Goal: Task Accomplishment & Management: Complete application form

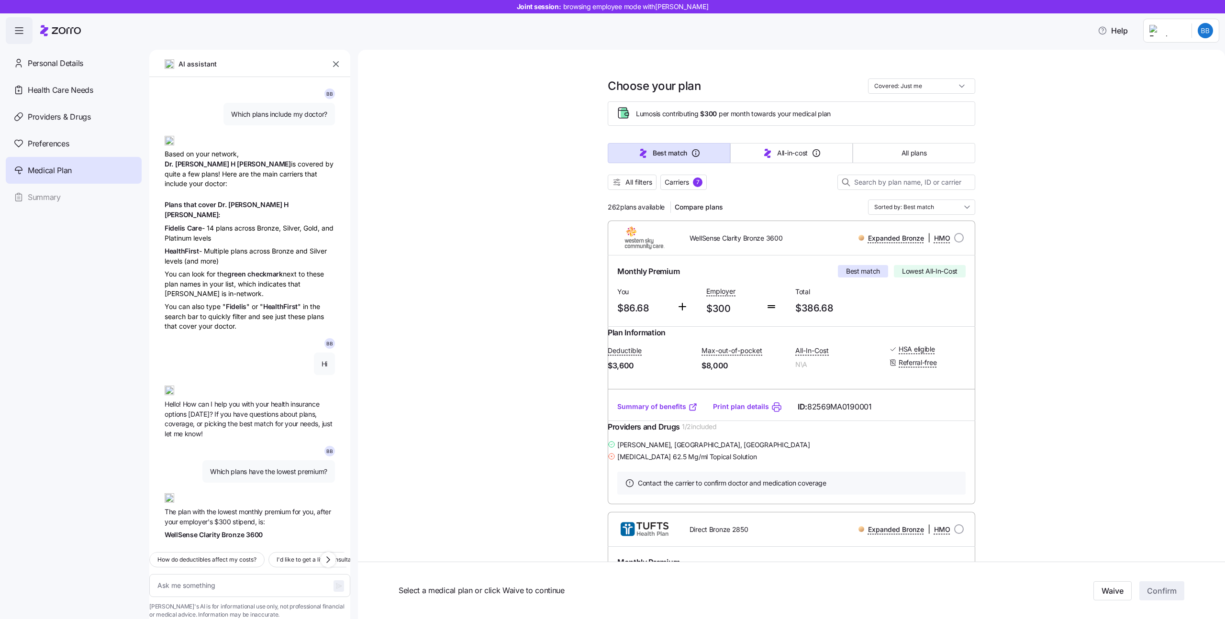
scroll to position [60, 0]
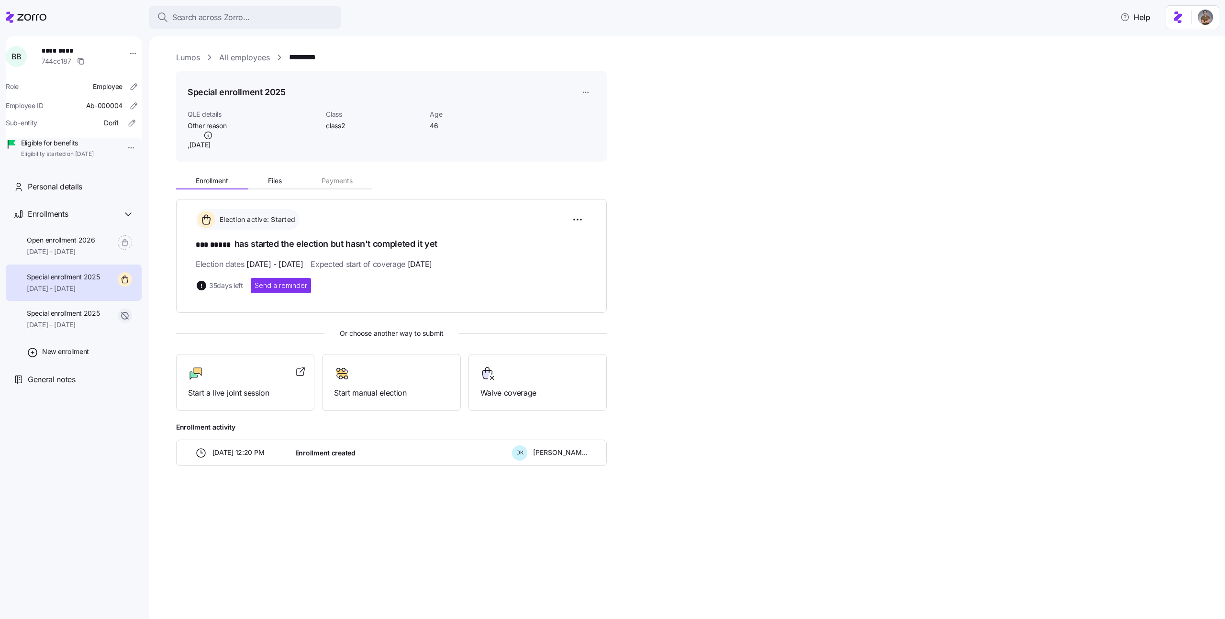
click at [248, 56] on link "All employees" at bounding box center [244, 58] width 51 height 12
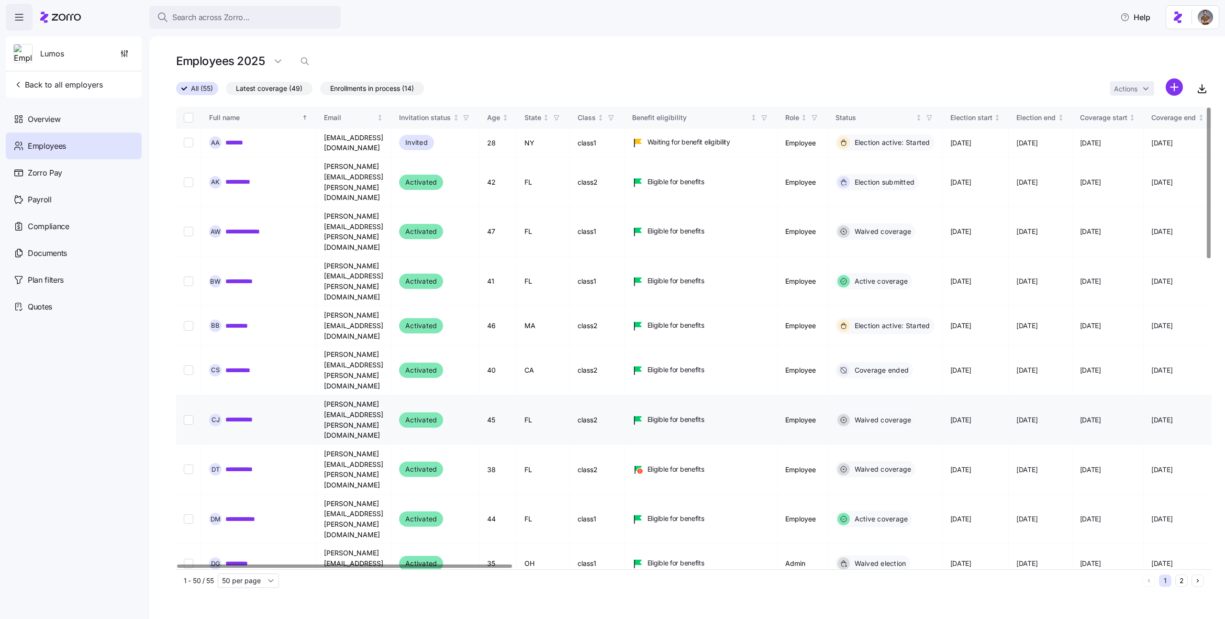
click at [241, 415] on link "**********" at bounding box center [244, 420] width 38 height 10
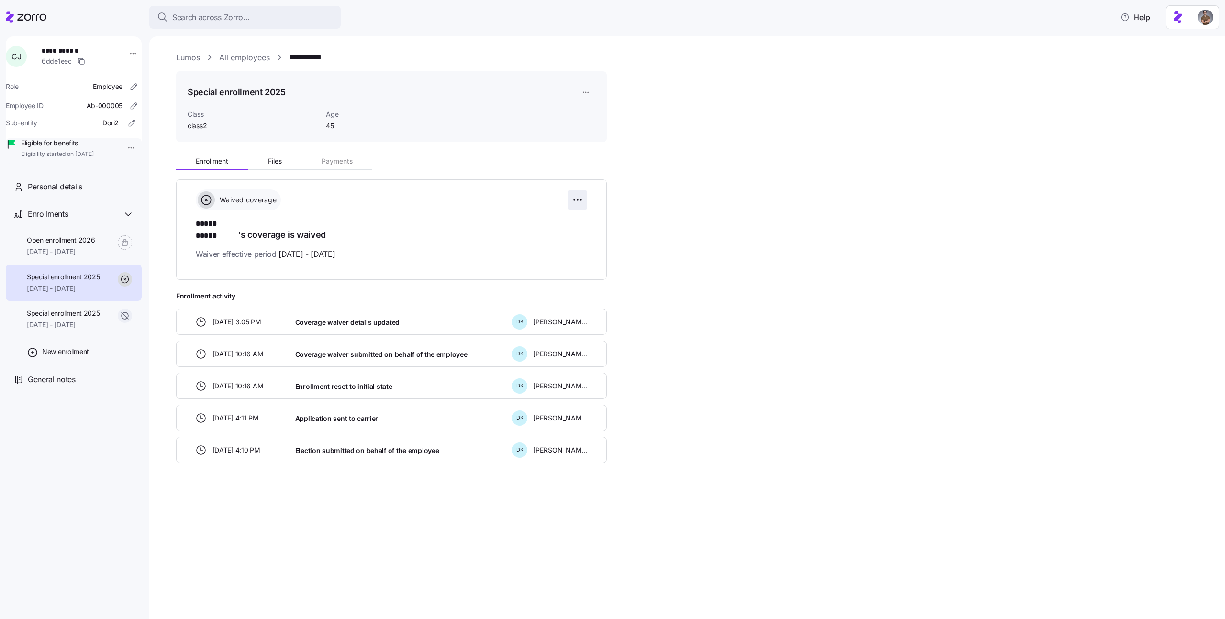
click at [576, 198] on html "**********" at bounding box center [612, 306] width 1225 height 613
click at [591, 89] on html "**********" at bounding box center [612, 306] width 1225 height 613
click at [580, 97] on html "**********" at bounding box center [612, 306] width 1225 height 613
click at [590, 130] on div "Delete enrollment record" at bounding box center [622, 131] width 77 height 11
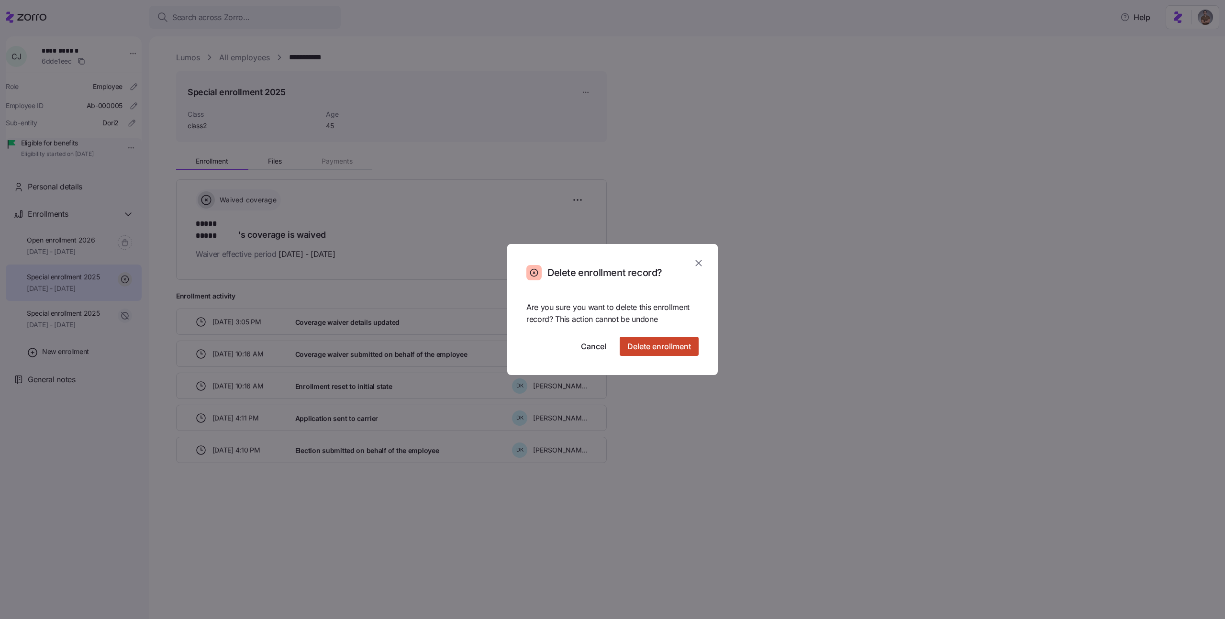
click at [658, 353] on button "Delete enrollment" at bounding box center [659, 346] width 79 height 19
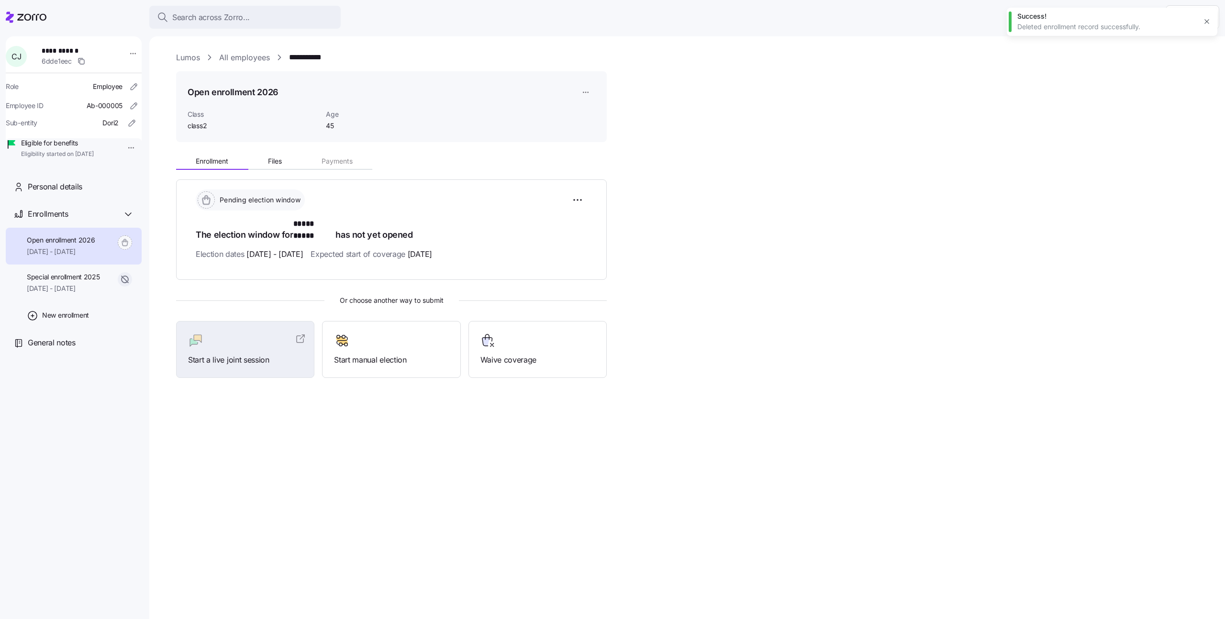
click at [587, 88] on html "**********" at bounding box center [612, 306] width 1225 height 613
click at [599, 129] on div "Delete enrollment record" at bounding box center [622, 131] width 77 height 11
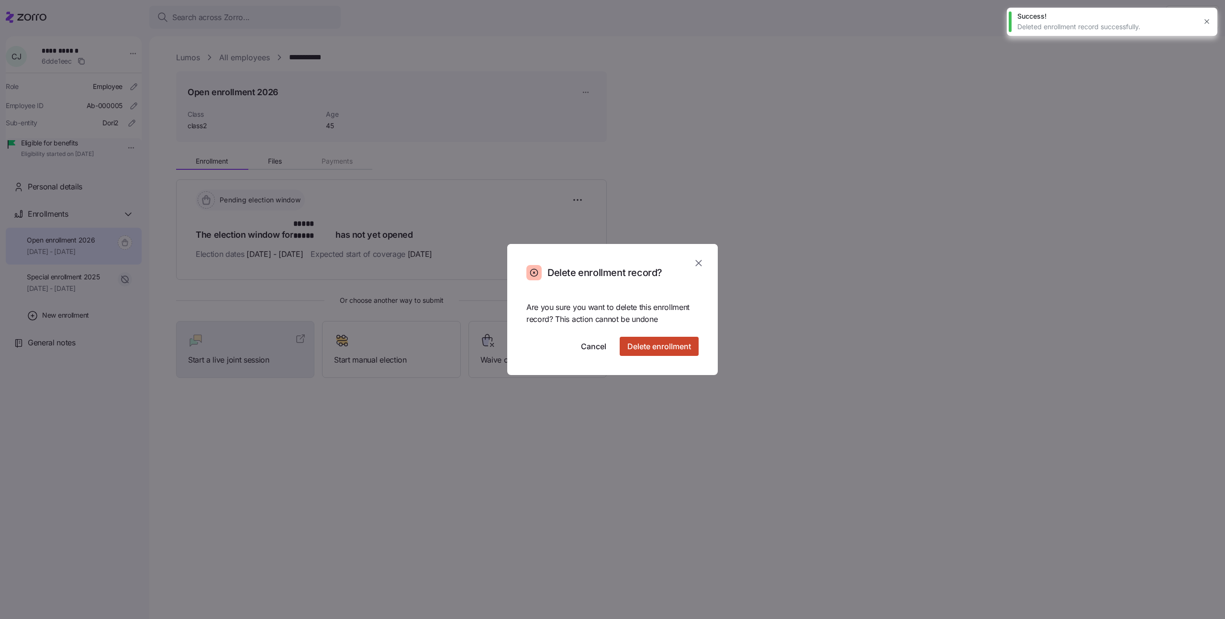
click at [661, 354] on button "Delete enrollment" at bounding box center [659, 346] width 79 height 19
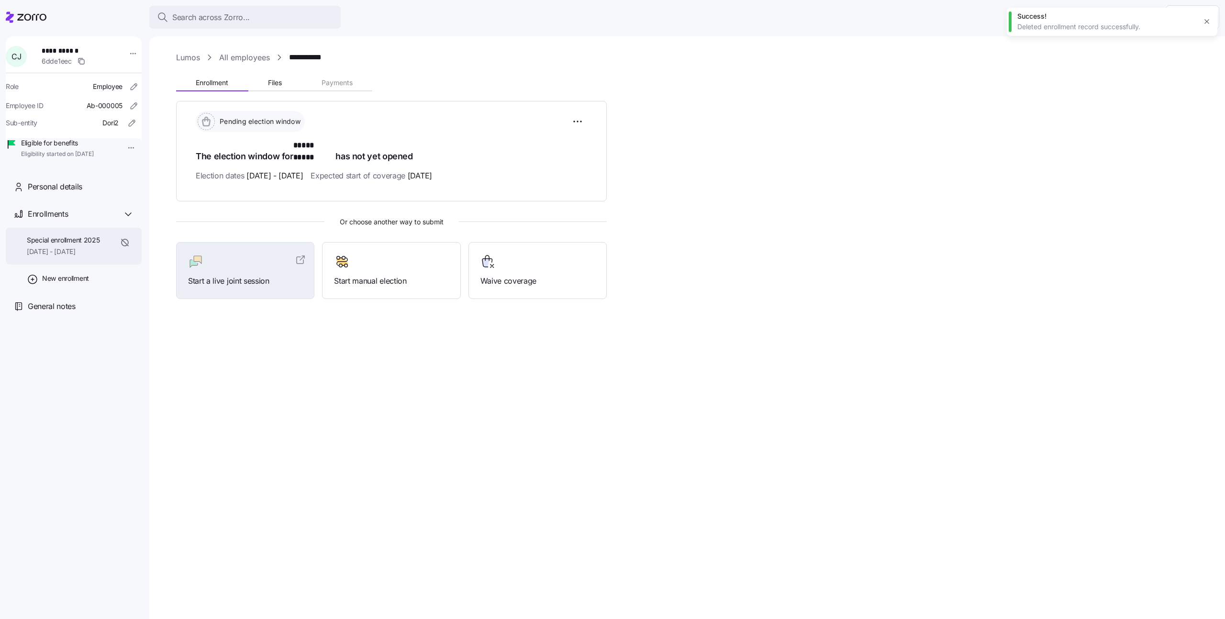
click at [109, 265] on div "Special enrollment 2025 04/01/2025 - 06/11/2025" at bounding box center [74, 246] width 136 height 37
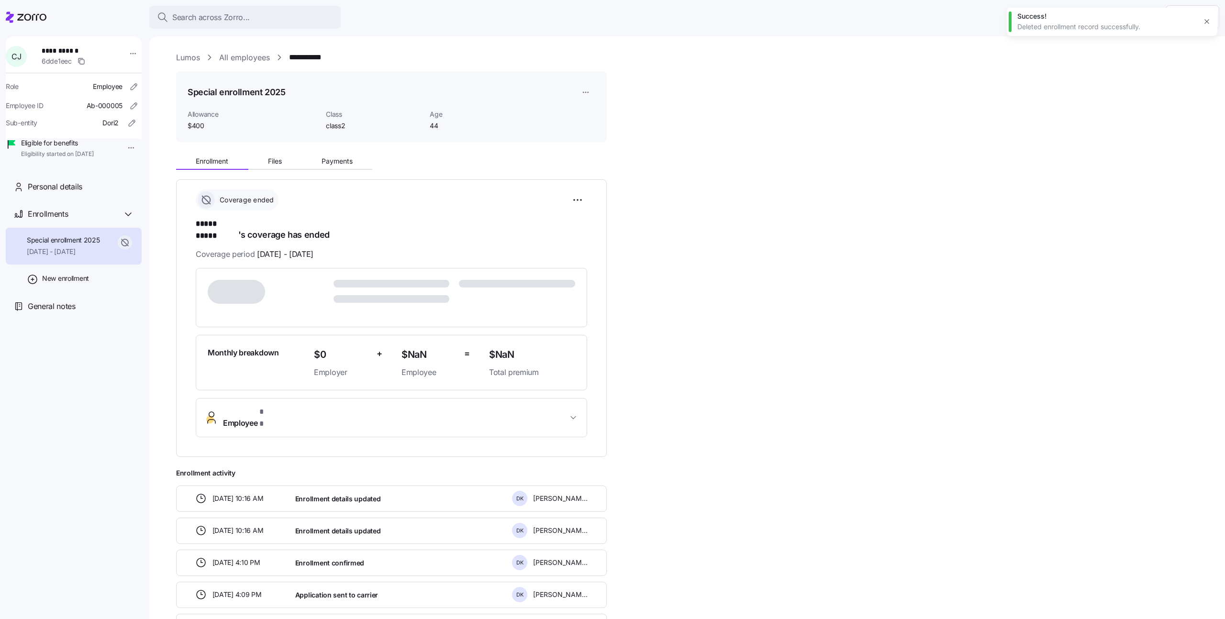
click at [598, 83] on div "Special enrollment 2025 Allowance $400 Class class2 Age 44" at bounding box center [391, 106] width 431 height 71
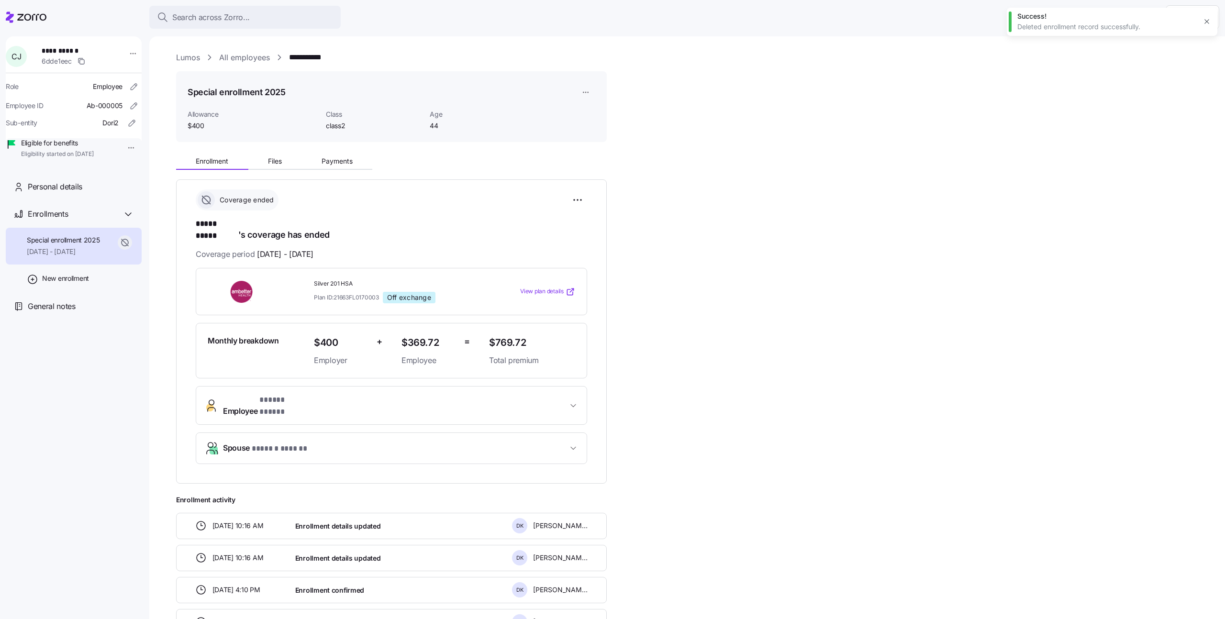
click at [592, 89] on html "**********" at bounding box center [612, 306] width 1225 height 613
click at [593, 126] on div "Delete enrollment record" at bounding box center [622, 131] width 77 height 11
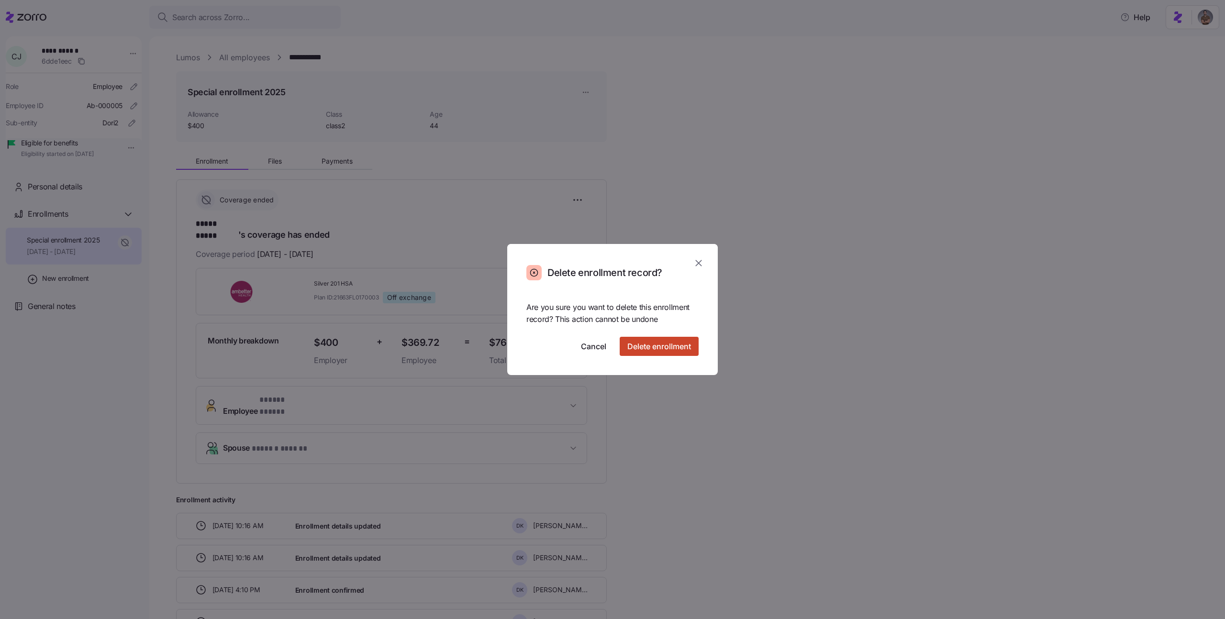
click at [689, 351] on span "Delete enrollment" at bounding box center [659, 346] width 64 height 11
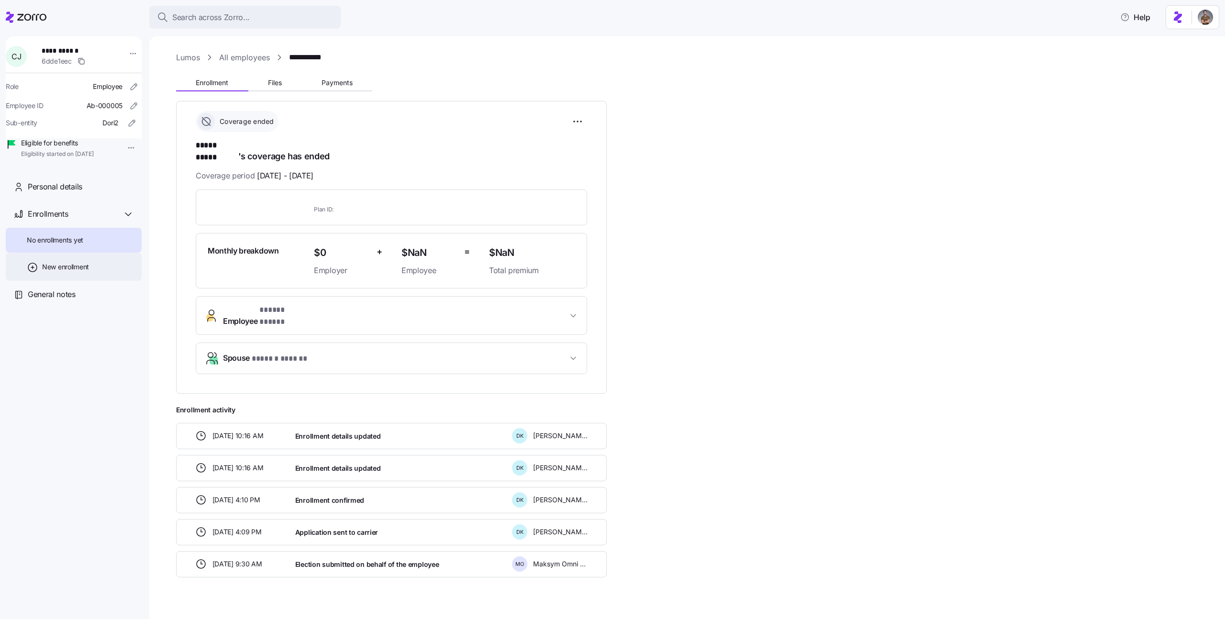
click at [83, 281] on div "New enrollment" at bounding box center [74, 267] width 136 height 28
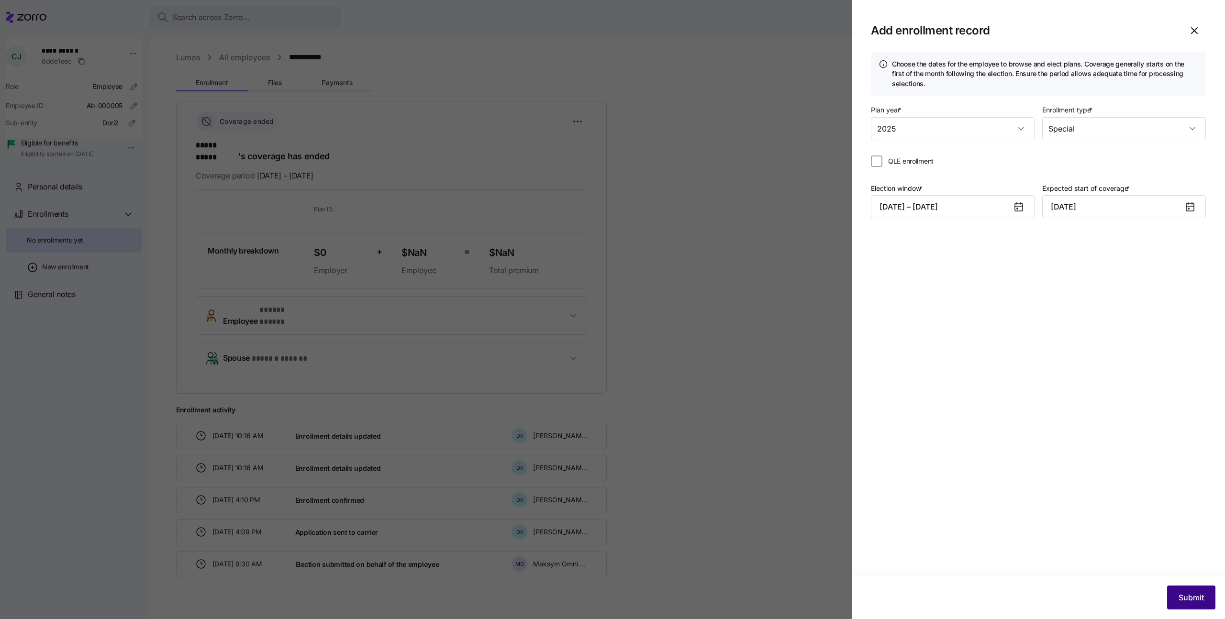
click at [1174, 590] on button "Submit" at bounding box center [1191, 598] width 48 height 24
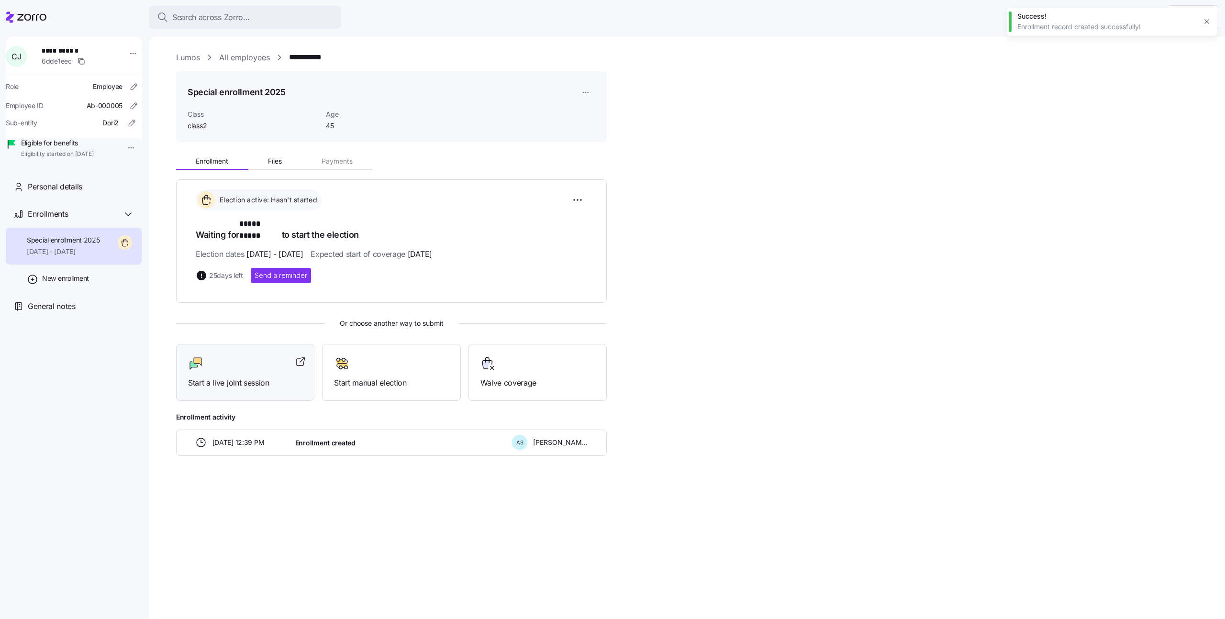
click at [227, 356] on div at bounding box center [245, 363] width 114 height 15
click at [237, 356] on div at bounding box center [245, 363] width 114 height 15
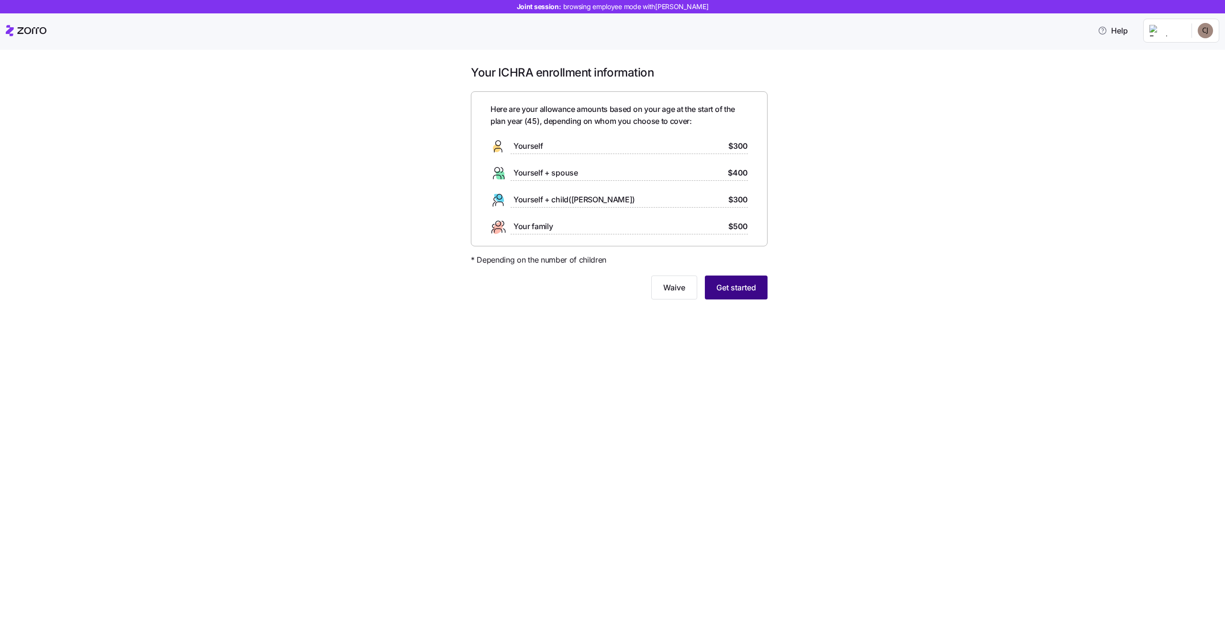
click at [723, 289] on span "Get started" at bounding box center [736, 287] width 40 height 11
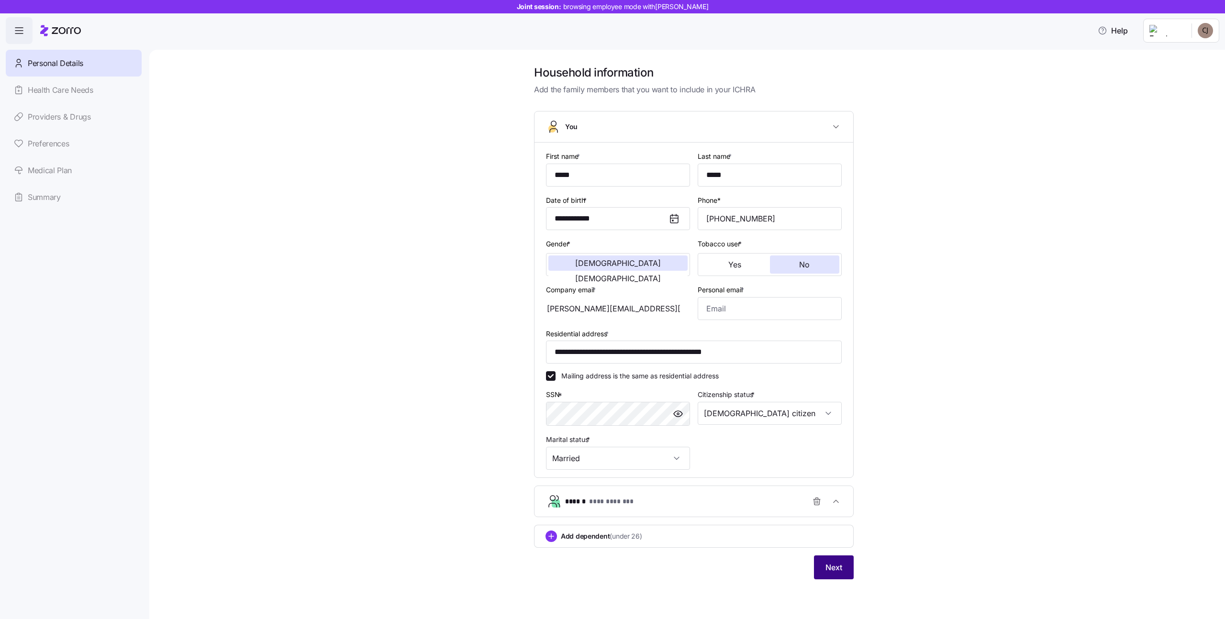
click at [831, 569] on span "Next" at bounding box center [833, 567] width 17 height 11
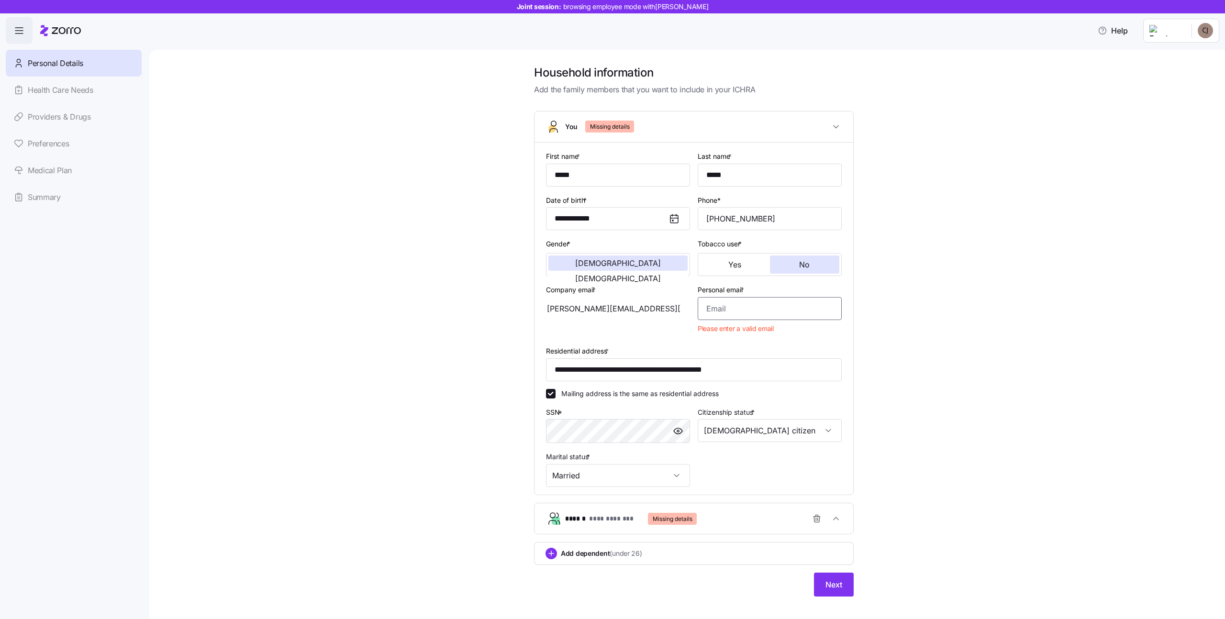
click at [743, 319] on input "Personal email *" at bounding box center [770, 308] width 144 height 23
type input "cayla.volkman46@hotmail.co"
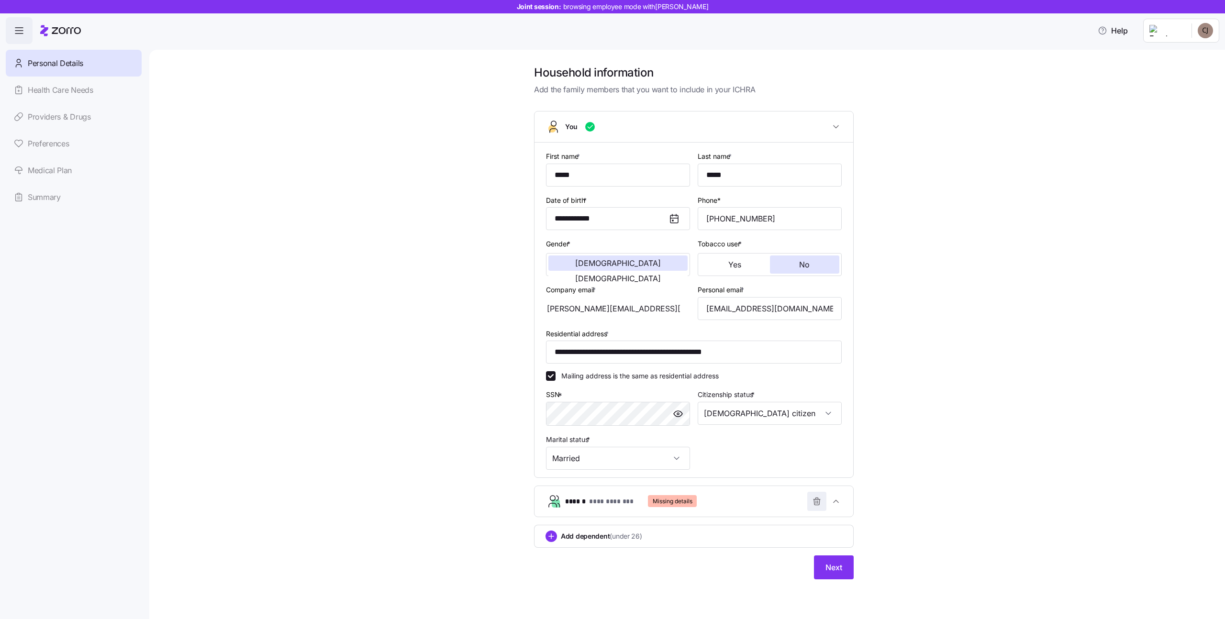
click at [813, 502] on icon "button" at bounding box center [817, 502] width 10 height 10
click at [830, 556] on span "Next" at bounding box center [833, 559] width 17 height 11
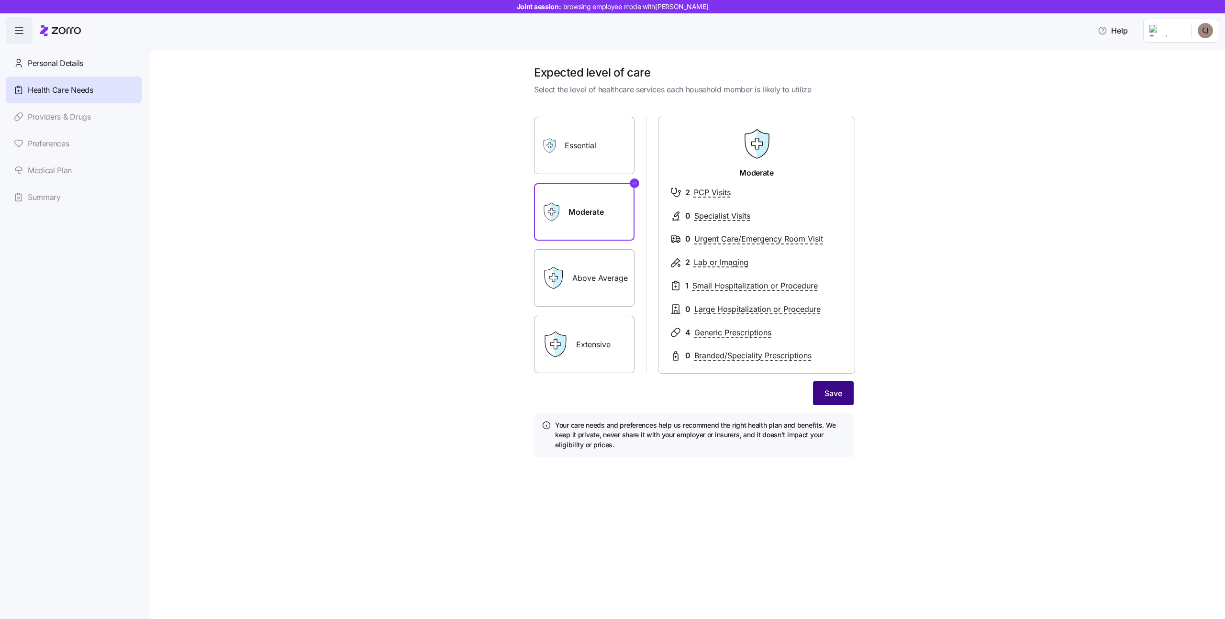
click at [833, 382] on button "Save" at bounding box center [833, 393] width 41 height 24
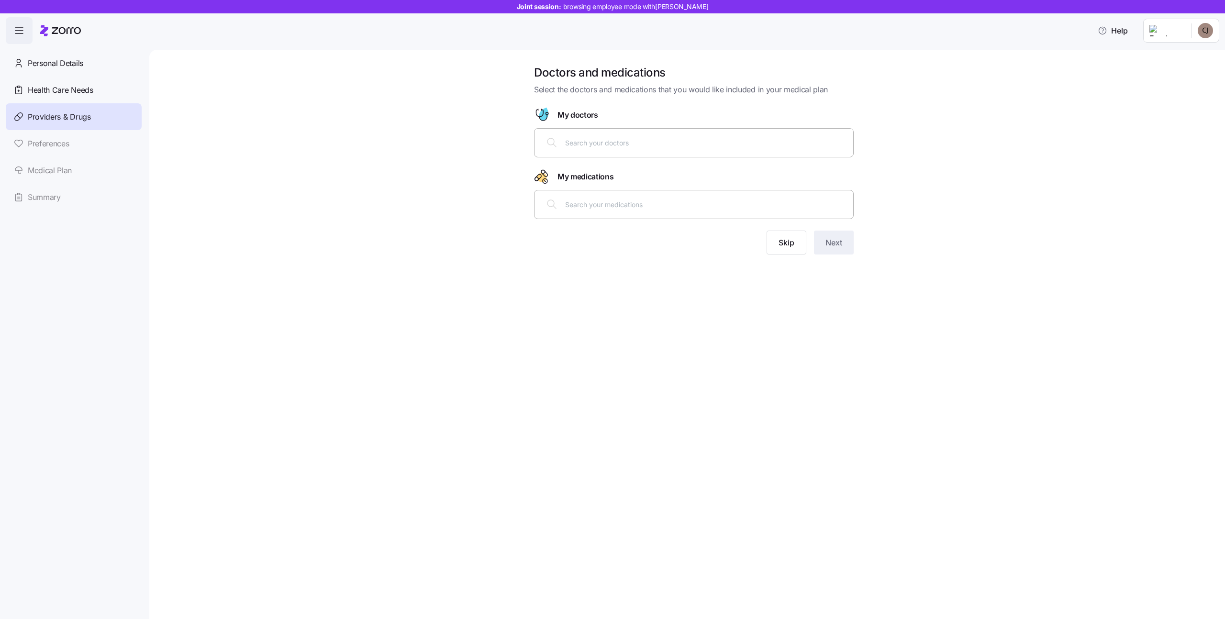
click at [622, 145] on input "text" at bounding box center [706, 142] width 282 height 11
type input "cohen"
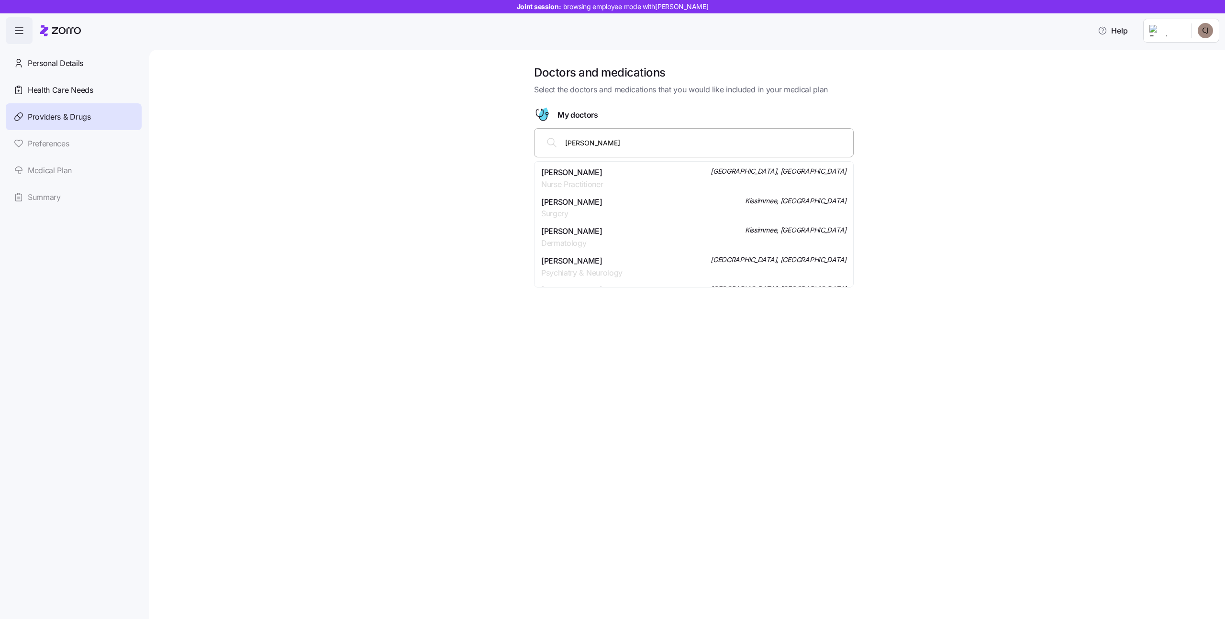
scroll to position [100, 0]
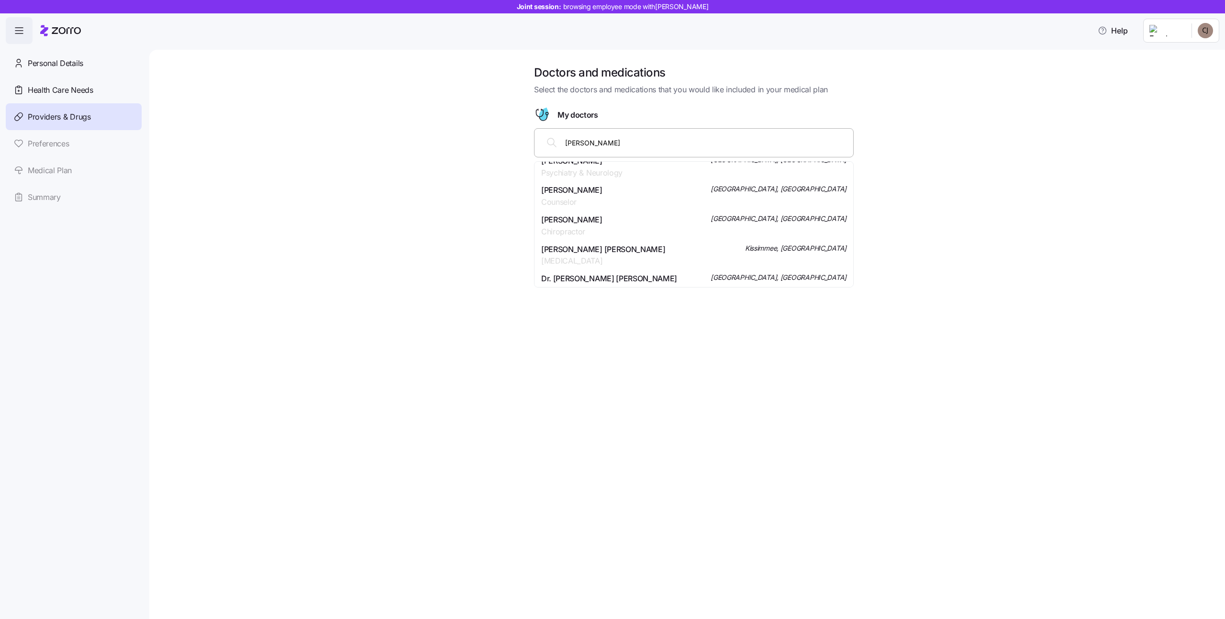
click at [674, 260] on div "Dr. Lance Adam Cohen Radiology Kissimmee, FL" at bounding box center [693, 256] width 305 height 24
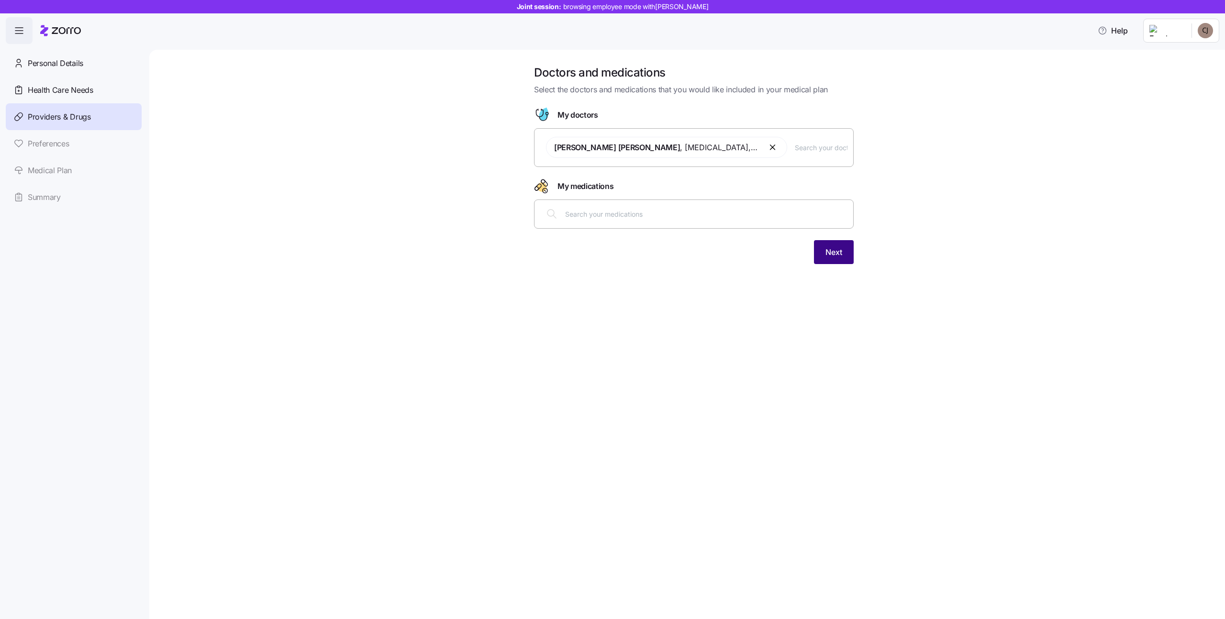
click at [840, 249] on span "Next" at bounding box center [833, 251] width 17 height 11
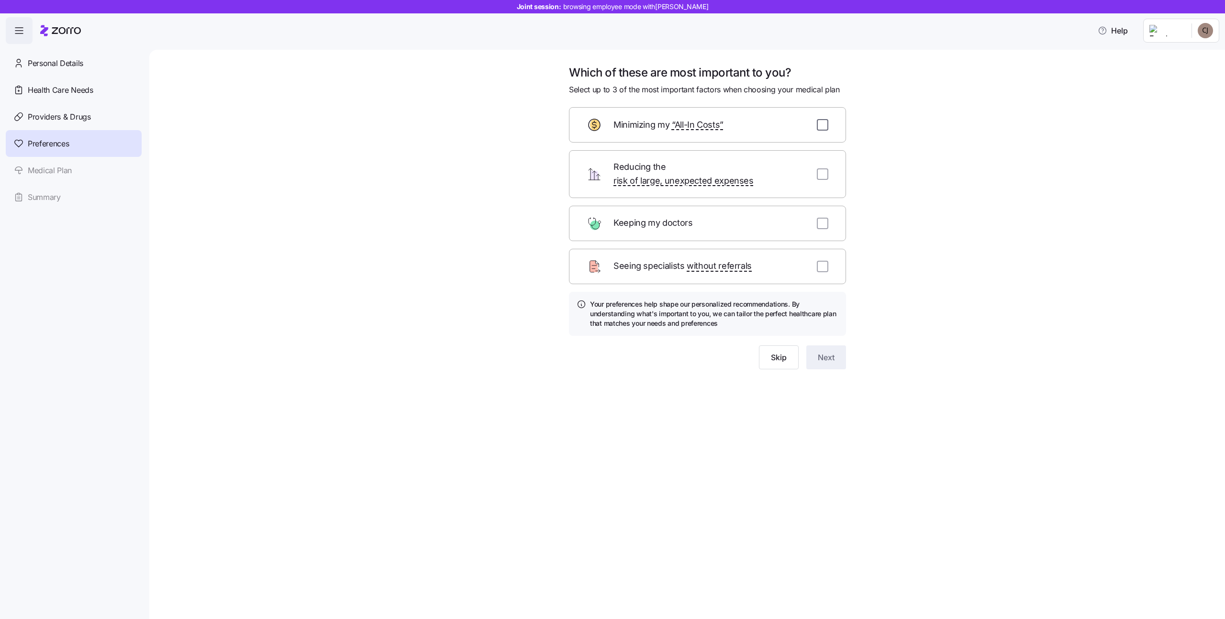
click at [824, 124] on input "checkbox" at bounding box center [822, 124] width 11 height 11
checkbox input "true"
click at [824, 168] on input "checkbox" at bounding box center [822, 173] width 11 height 11
checkbox input "true"
click at [824, 218] on input "checkbox" at bounding box center [822, 223] width 11 height 11
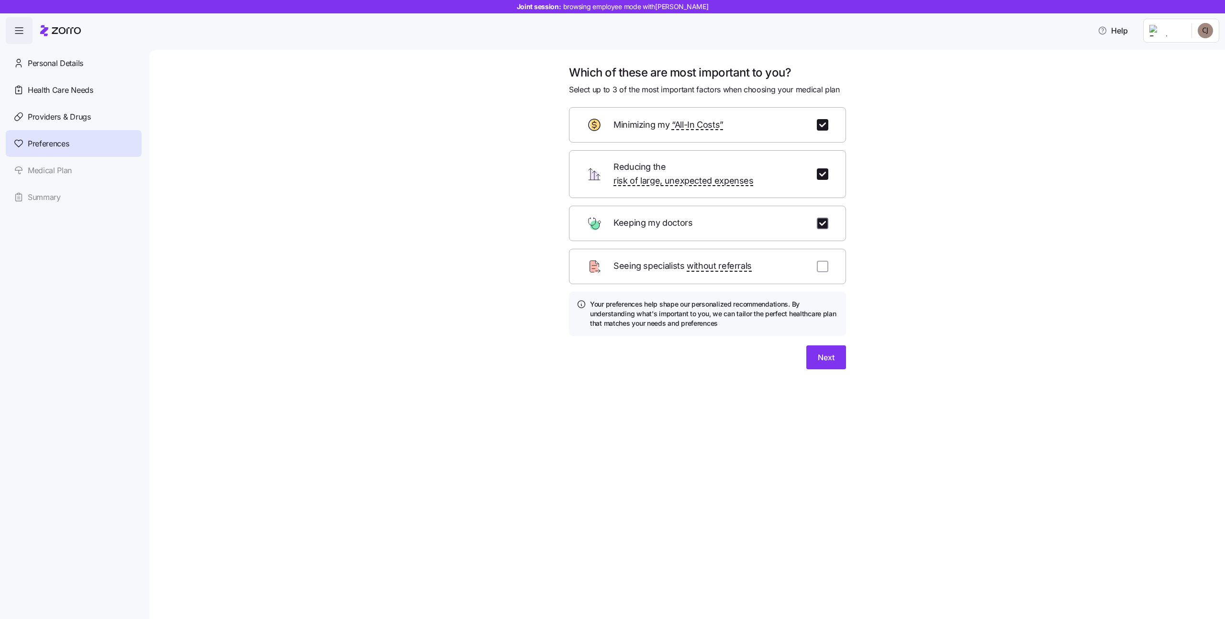
checkbox input "true"
click at [825, 352] on button "Next" at bounding box center [826, 357] width 40 height 24
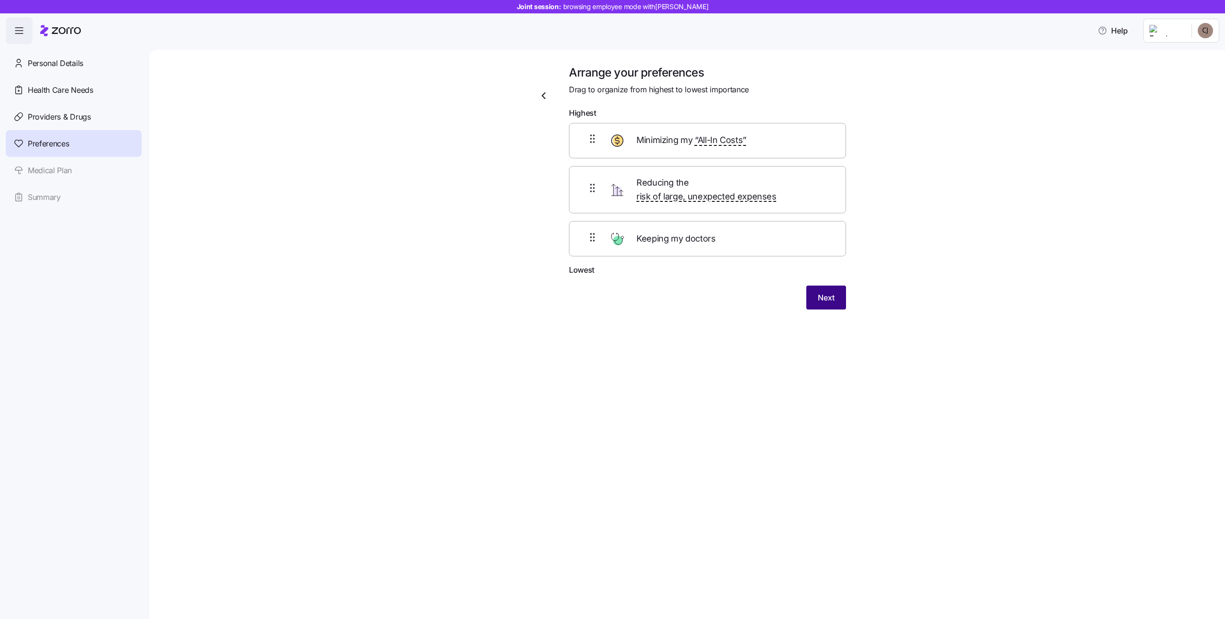
click at [823, 292] on span "Next" at bounding box center [826, 297] width 17 height 11
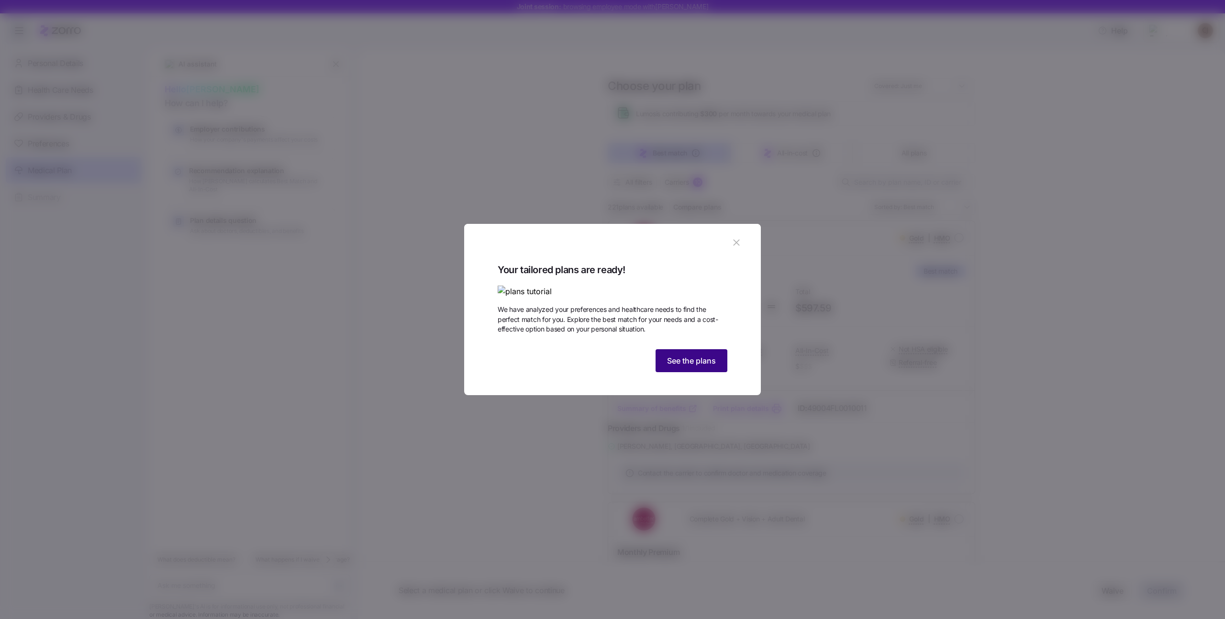
click at [690, 366] on span "See the plans" at bounding box center [691, 360] width 49 height 11
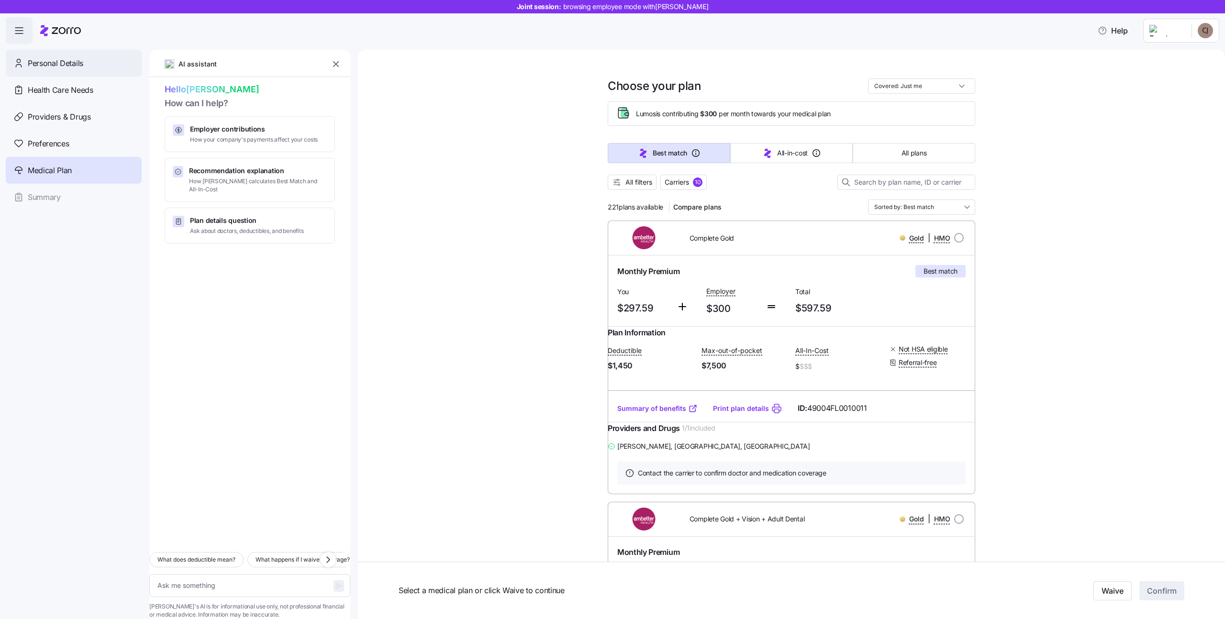
click at [51, 61] on span "Personal Details" at bounding box center [55, 63] width 55 height 12
type textarea "x"
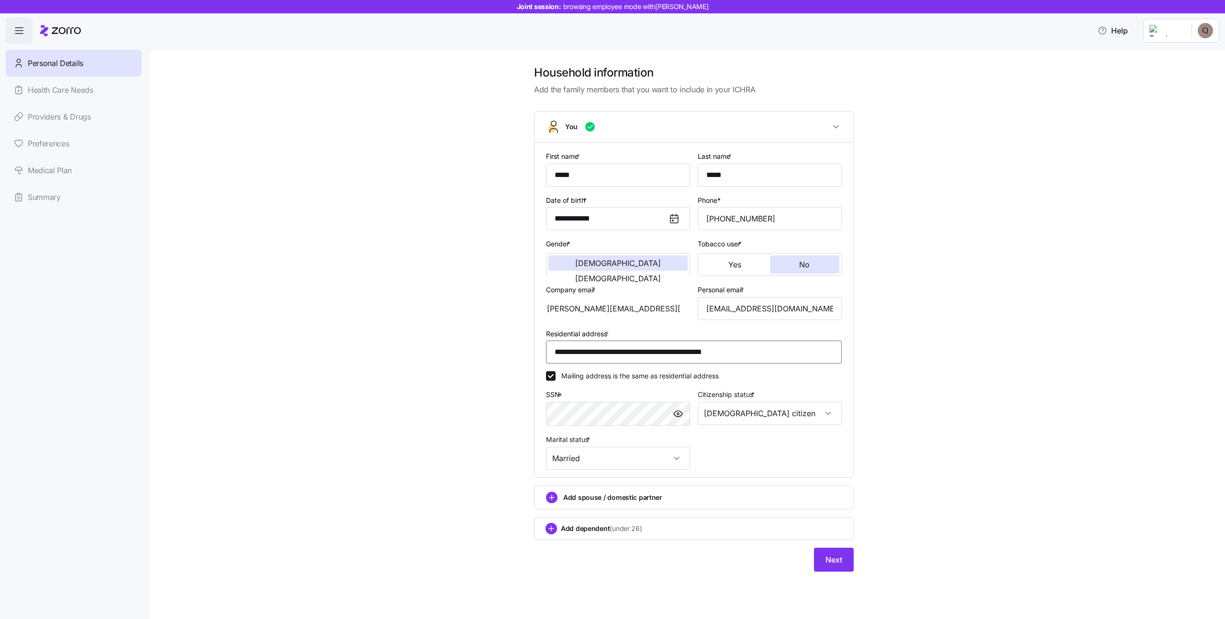
click at [646, 356] on input "**********" at bounding box center [694, 352] width 296 height 23
paste input
type input "**********"
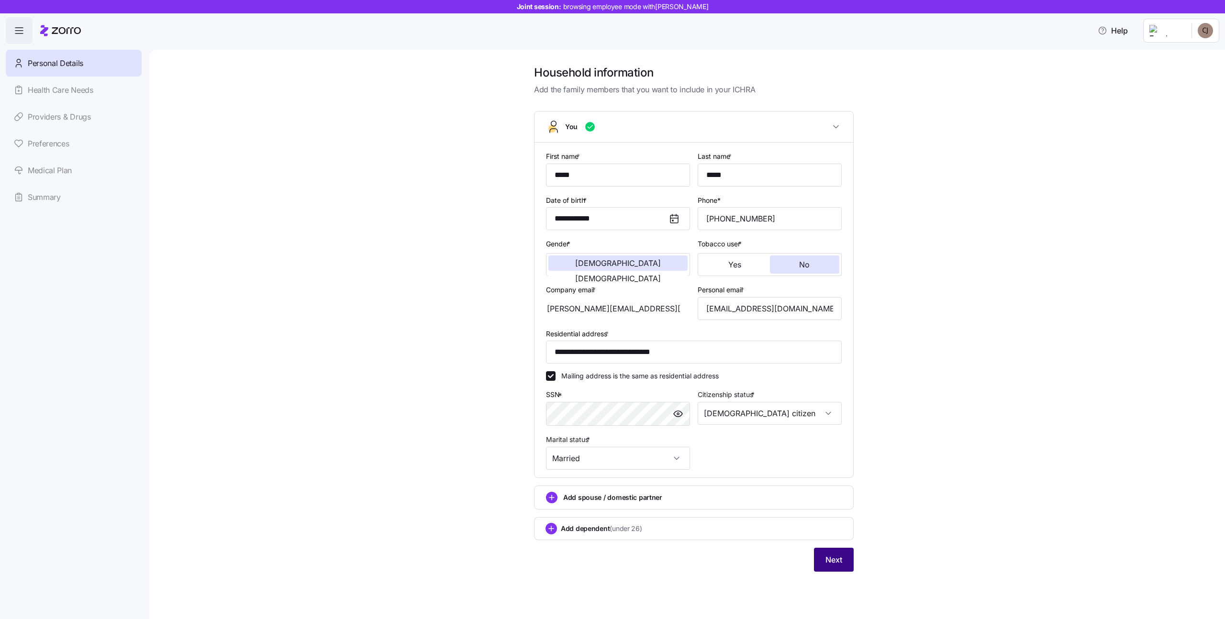
click at [832, 559] on span "Next" at bounding box center [833, 559] width 17 height 11
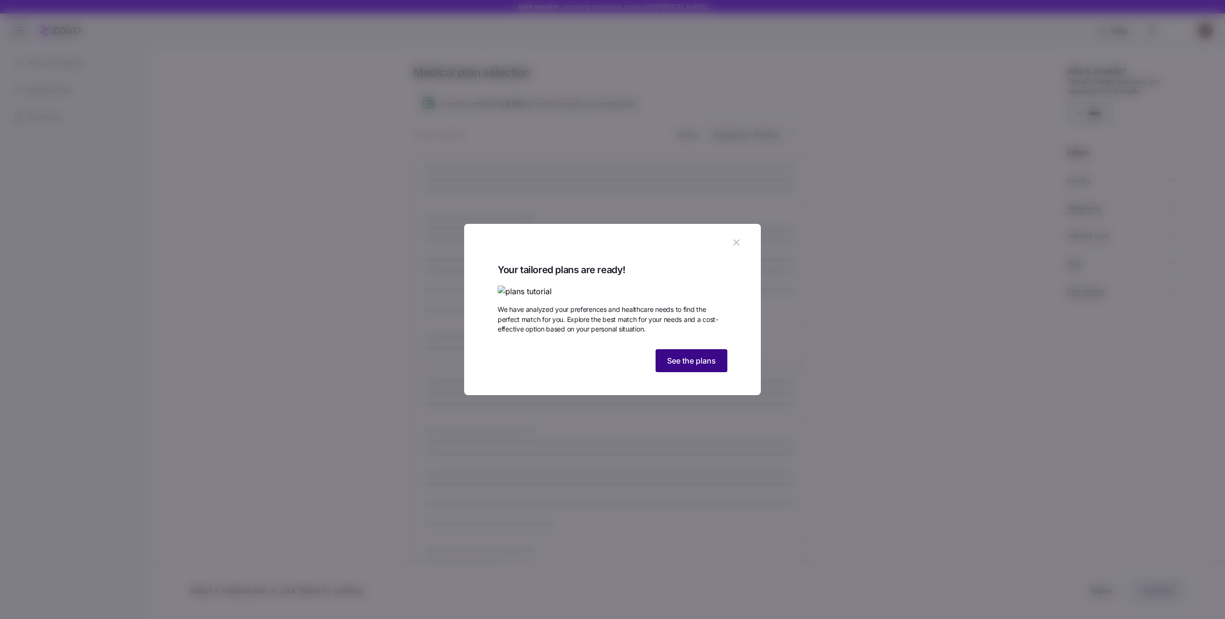
click at [700, 366] on span "See the plans" at bounding box center [691, 360] width 49 height 11
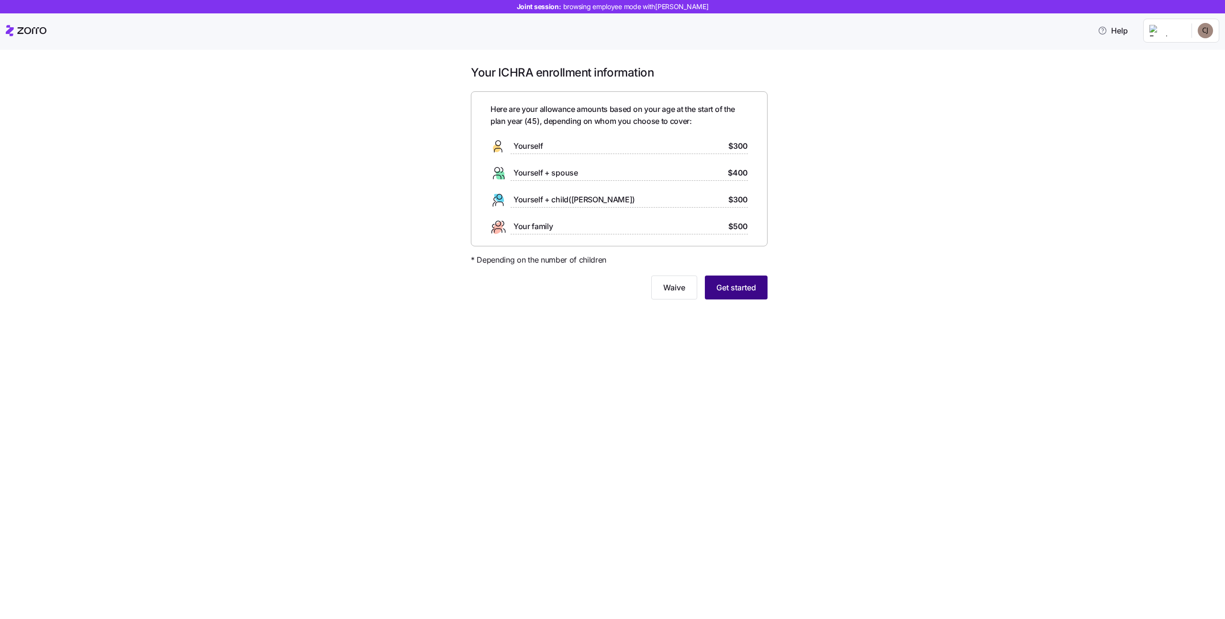
click at [760, 286] on button "Get started" at bounding box center [736, 288] width 63 height 24
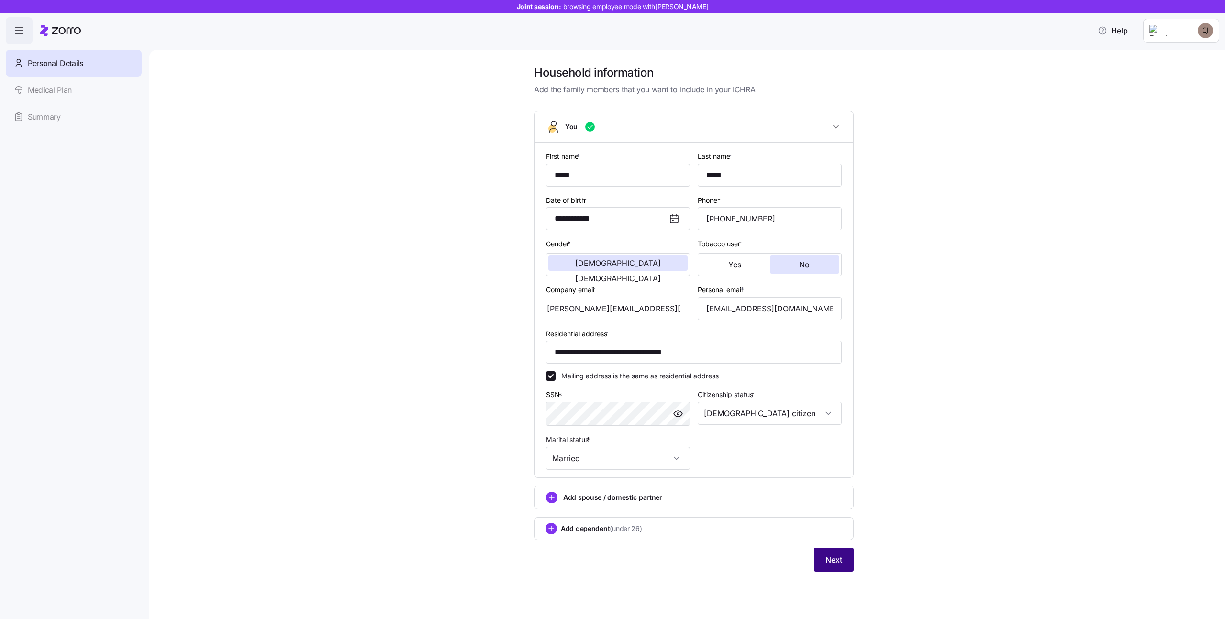
click at [833, 555] on span "Next" at bounding box center [833, 559] width 17 height 11
